Goal: Contribute content: Add original content to the website for others to see

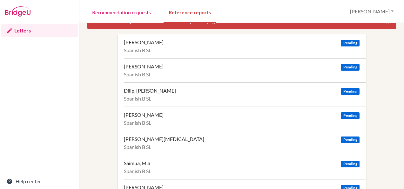
scroll to position [14, 0]
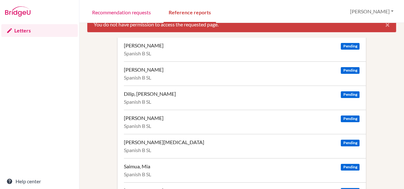
click at [349, 45] on span "Pending" at bounding box center [350, 46] width 18 height 7
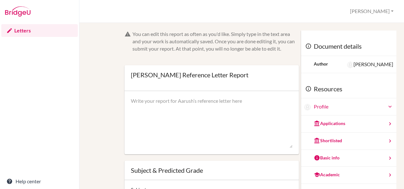
click at [205, 142] on textarea at bounding box center [212, 122] width 162 height 51
click at [331, 123] on div "Applications" at bounding box center [329, 123] width 31 height 6
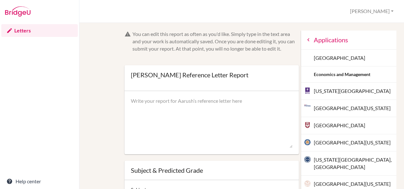
click at [90, 70] on div "You can edit this report as often as you'd like. Simply type in the text area a…" at bounding box center [241, 152] width 309 height 245
click at [18, 111] on div "Letters Help center" at bounding box center [39, 106] width 79 height 166
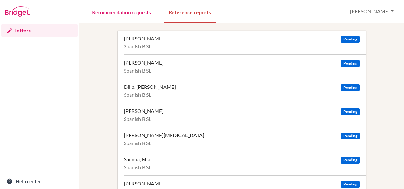
click at [156, 60] on div "[PERSON_NAME]" at bounding box center [144, 62] width 40 height 6
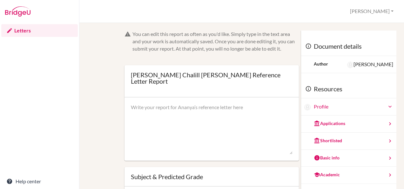
click at [320, 127] on div "Applications" at bounding box center [348, 123] width 95 height 17
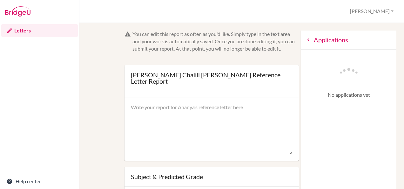
click at [305, 40] on icon at bounding box center [308, 40] width 6 height 6
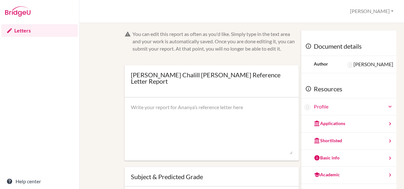
click at [140, 103] on textarea at bounding box center [212, 128] width 162 height 51
paste textarea "It is my pleasure to recommend Aanya, a student in my IB Spanish B class, for a…"
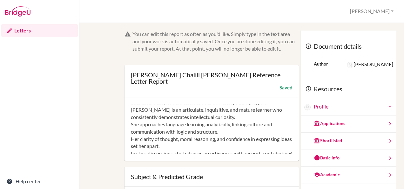
scroll to position [12, 0]
drag, startPoint x: 201, startPoint y: 140, endPoint x: 128, endPoint y: 132, distance: 72.8
click at [128, 132] on div "It is my pleasure to recommend Aanya, a student in my IB Spanish B class, for a…" at bounding box center [211, 128] width 174 height 63
click at [131, 132] on textarea "It is my pleasure to recommend Aanya, a student in my IB Spanish B class, for a…" at bounding box center [212, 128] width 162 height 51
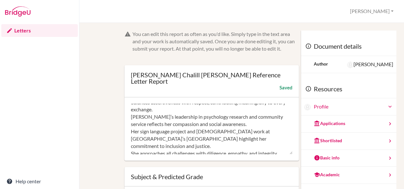
scroll to position [48, 0]
drag, startPoint x: 239, startPoint y: 119, endPoint x: 129, endPoint y: 112, distance: 110.7
click at [129, 112] on div "It is my pleasure to recommend Aanya, a student in my IB Spanish B class, for a…" at bounding box center [211, 128] width 174 height 63
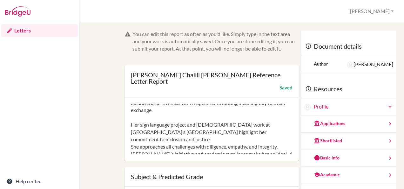
drag, startPoint x: 248, startPoint y: 126, endPoint x: 144, endPoint y: 109, distance: 104.8
click at [144, 109] on textarea "It is my pleasure to recommend Aanya, a student in my IB Spanish B class, for a…" at bounding box center [212, 128] width 162 height 51
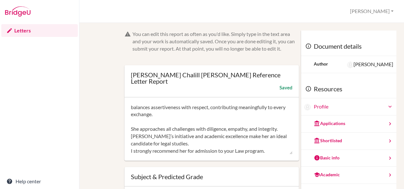
scroll to position [43, 0]
click at [131, 123] on textarea "It is my pleasure to recommend Aanya, a student in my IB Spanish B class, for a…" at bounding box center [212, 128] width 162 height 51
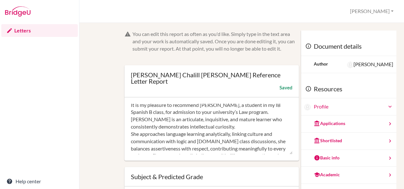
scroll to position [0, 0]
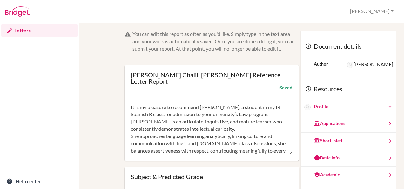
click at [131, 131] on textarea "It is my pleasure to recommend Aanya, a student in my IB Spanish B class, for a…" at bounding box center [212, 128] width 162 height 51
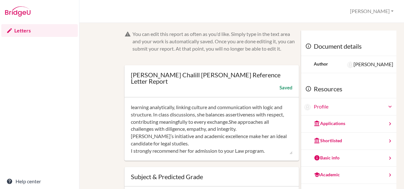
scroll to position [36, 0]
drag, startPoint x: 155, startPoint y: 142, endPoint x: 130, endPoint y: 144, distance: 25.8
click at [131, 144] on textarea "It is my pleasure to recommend Aanya, a student in my IB Spanish B class, for a…" at bounding box center [212, 128] width 162 height 51
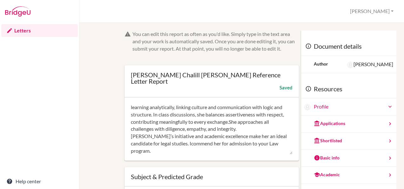
click at [131, 131] on textarea "It is my pleasure to recommend Aanya, a student in my IB Spanish B class, for a…" at bounding box center [212, 128] width 162 height 51
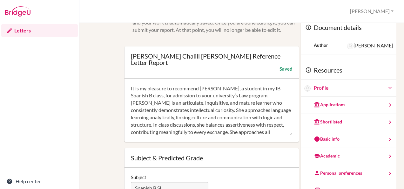
scroll to position [18, 0]
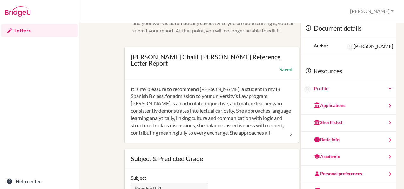
click at [219, 85] on textarea "It is my pleasure to recommend Aanya, a student in my IB Spanish B class, for a…" at bounding box center [212, 110] width 162 height 51
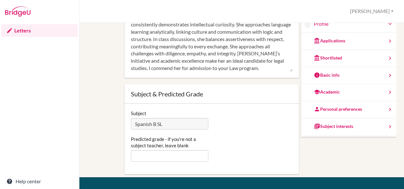
scroll to position [40, 0]
type textarea "It is my pleasure to recommend Aanya, student in my IB Spanish B class, for adm…"
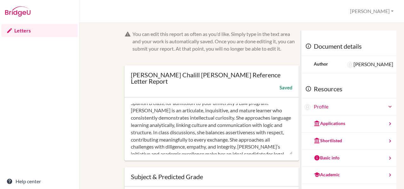
scroll to position [29, 0]
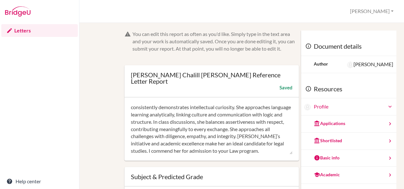
drag, startPoint x: 130, startPoint y: 99, endPoint x: 277, endPoint y: 149, distance: 155.7
click at [277, 149] on div "It is my pleasure to recommend Aanya, student in my IB Spanish B class, for adm…" at bounding box center [211, 128] width 174 height 63
click at [210, 112] on textarea "It is my pleasure to recommend Aanya, student in my IB Spanish B class, for adm…" at bounding box center [212, 128] width 162 height 51
drag, startPoint x: 130, startPoint y: 100, endPoint x: 210, endPoint y: 175, distance: 109.4
click at [210, 175] on form "You can edit this report as often as you'd like. Simply type in the text area a…" at bounding box center [211, 143] width 174 height 226
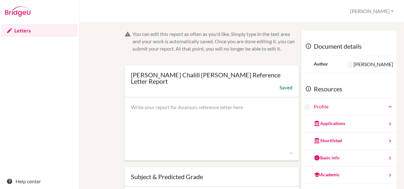
scroll to position [0, 0]
click at [146, 103] on textarea at bounding box center [212, 128] width 162 height 51
paste textarea "It is my pleasure to recommend Aanya, a student in my IB Spanish B class, for a…"
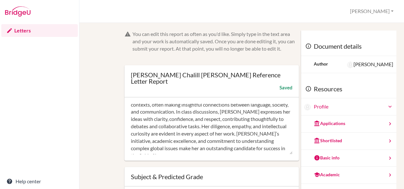
scroll to position [47, 0]
click at [150, 127] on textarea "It is my pleasure to recommend Aanya, a student in my IB Spanish B class, for a…" at bounding box center [212, 128] width 162 height 51
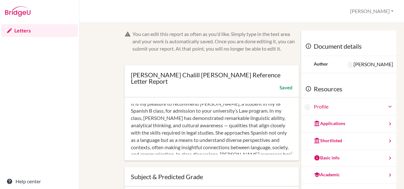
scroll to position [3, 0]
drag, startPoint x: 205, startPoint y: 128, endPoint x: 201, endPoint y: 118, distance: 11.1
click at [201, 118] on textarea "It is my pleasure to recommend Aanya, a student in my IB Spanish B class, for a…" at bounding box center [212, 128] width 162 height 51
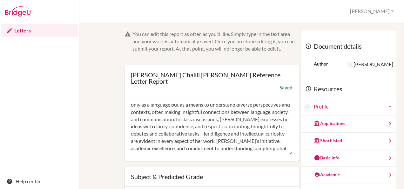
scroll to position [43, 0]
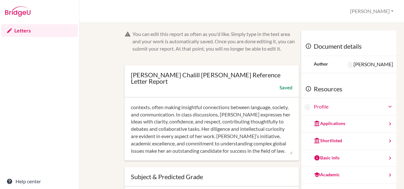
click at [240, 145] on textarea "It is my pleasure to recommend Aanya, a student in my IB Spanish B class, for a…" at bounding box center [212, 128] width 162 height 51
type textarea "It is my pleasure to recommend Aanya, a student in my IB Spanish B class, for a…"
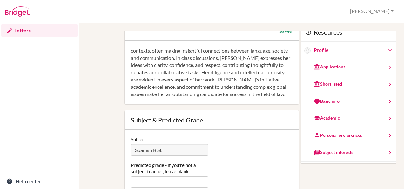
scroll to position [10, 0]
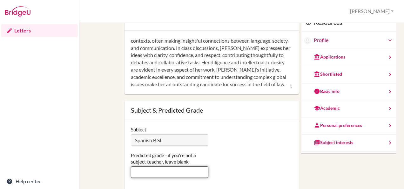
click at [193, 168] on input "Predicted grade - if you're not a subject teacher, leave blank" at bounding box center [169, 171] width 77 height 11
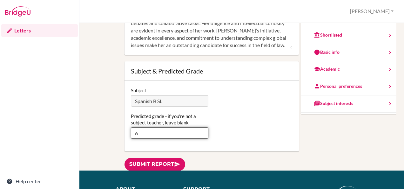
scroll to position [55, 0]
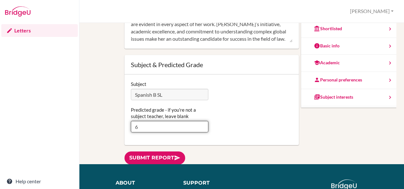
type input "6"
click at [153, 151] on link "Submit report" at bounding box center [154, 157] width 61 height 13
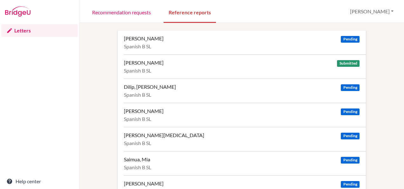
click at [346, 39] on span "Pending" at bounding box center [350, 39] width 18 height 7
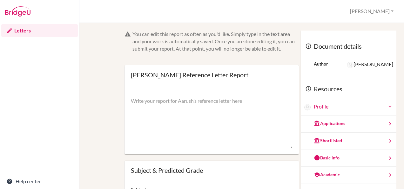
click at [170, 101] on textarea at bounding box center [212, 122] width 162 height 51
paste textarea "Aarush Anand has been a dedicated and consistent student in my IB Spanish B SL …"
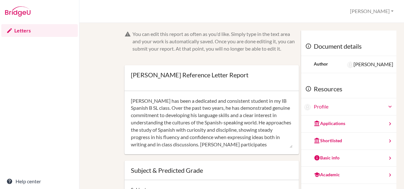
scroll to position [50, 0]
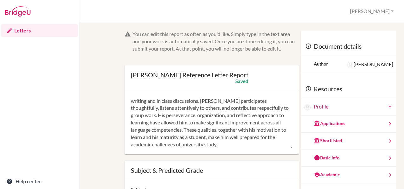
type textarea "Aarush Anand has been a dedicated and consistent student in my IB Spanish B SL …"
click at [282, 13] on div "Aarush Anand’s Reference Letter Report Amaya Profile Log out Your browser is no…" at bounding box center [241, 11] width 324 height 23
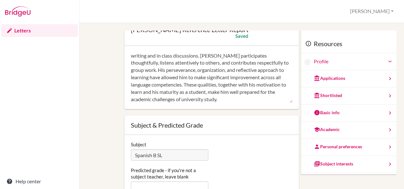
scroll to position [57, 0]
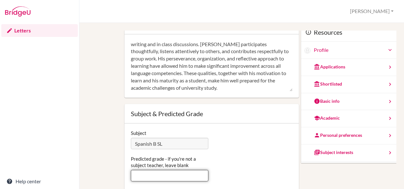
click at [184, 177] on input "Predicted grade - if you're not a subject teacher, leave blank" at bounding box center [169, 175] width 77 height 11
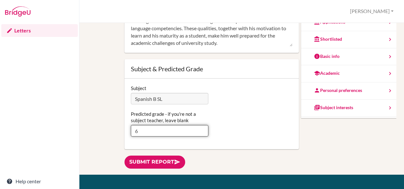
scroll to position [46, 0]
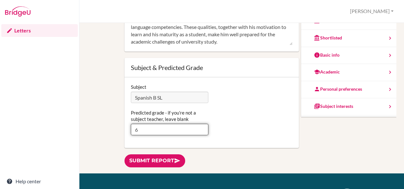
type input "6"
click at [168, 162] on link "Submit report" at bounding box center [154, 160] width 61 height 13
